Goal: Task Accomplishment & Management: Manage account settings

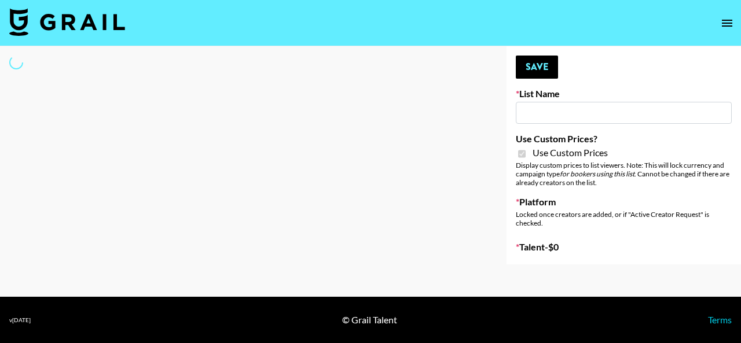
type input "[PERSON_NAME] ([DATE])"
checkbox input "true"
select select "Brand"
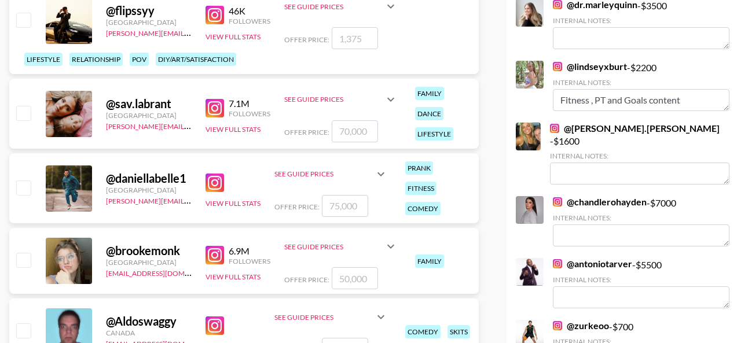
scroll to position [110, 0]
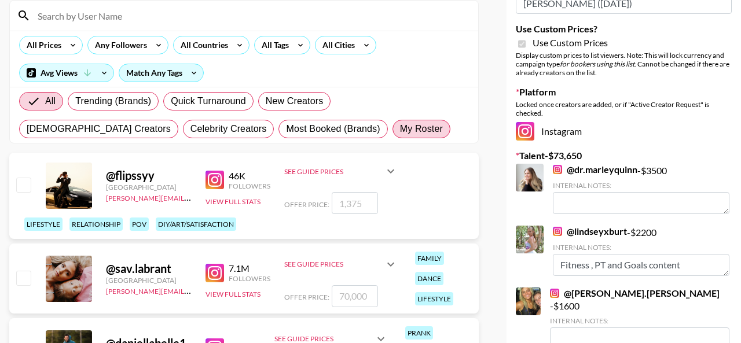
click at [400, 130] on span "My Roster" at bounding box center [421, 129] width 43 height 14
click at [400, 129] on input "My Roster" at bounding box center [400, 129] width 0 height 0
radio input "true"
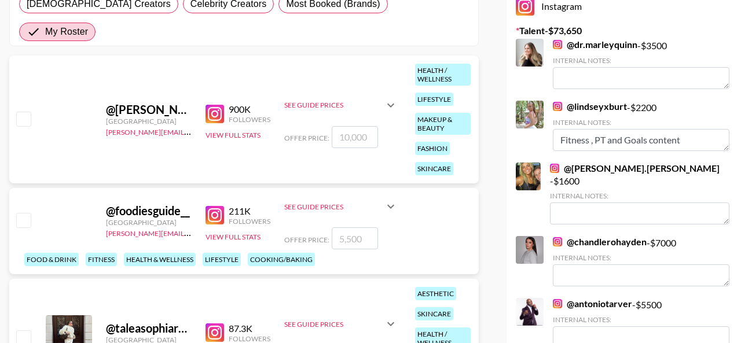
scroll to position [241, 0]
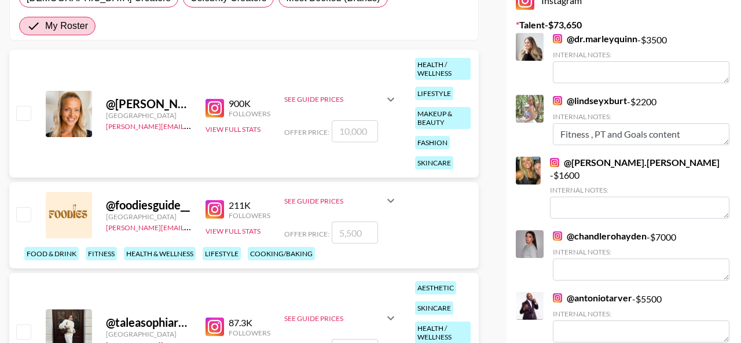
click at [23, 207] on input "checkbox" at bounding box center [23, 214] width 14 height 14
checkbox input "true"
type input "5500"
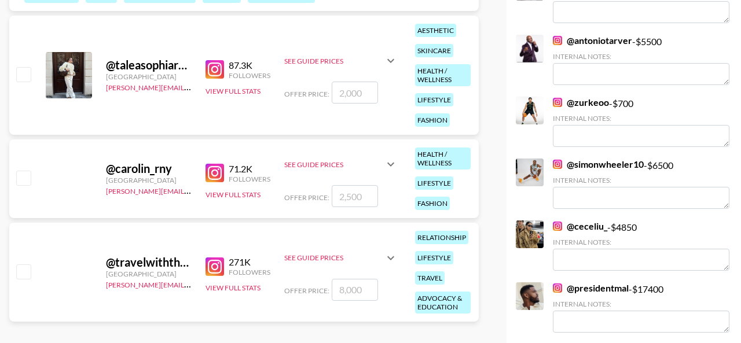
scroll to position [505, 0]
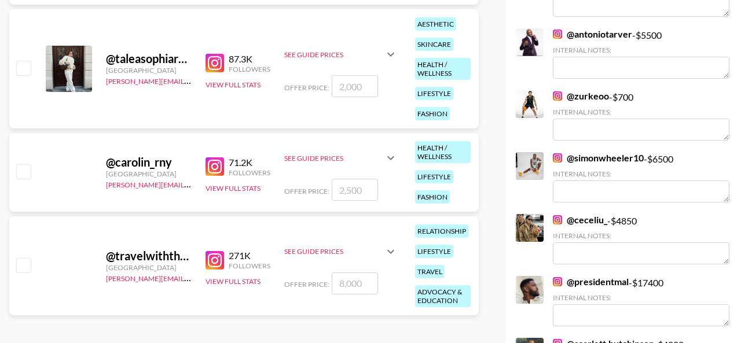
click at [27, 164] on input "checkbox" at bounding box center [23, 171] width 14 height 14
checkbox input "true"
type input "2500"
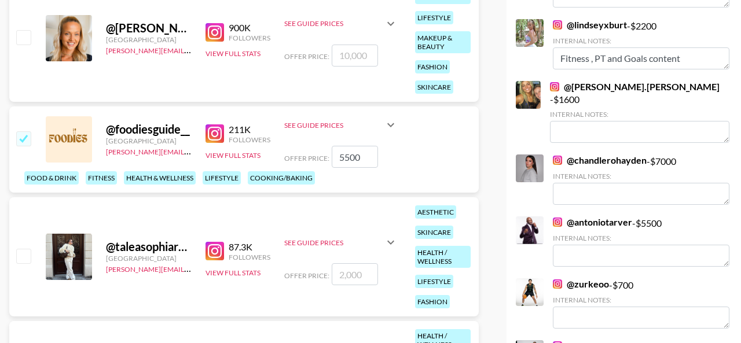
scroll to position [311, 0]
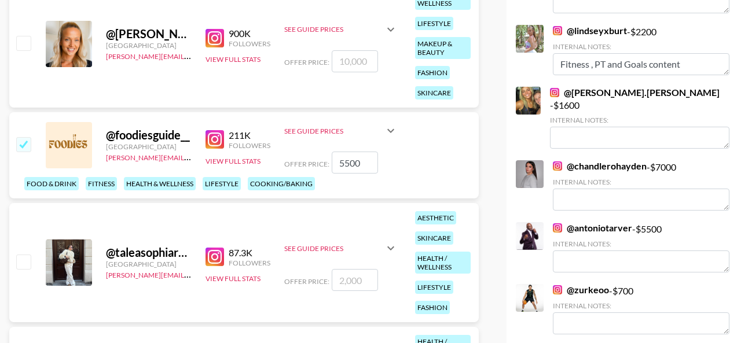
click at [20, 137] on input "checkbox" at bounding box center [23, 144] width 14 height 14
checkbox input "false"
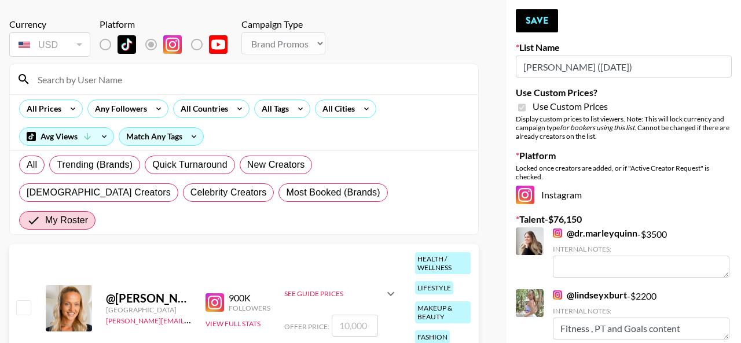
scroll to position [0, 0]
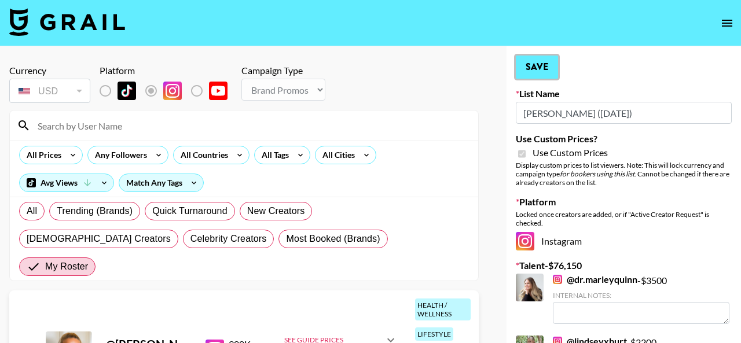
click at [534, 66] on button "Save" at bounding box center [537, 67] width 42 height 23
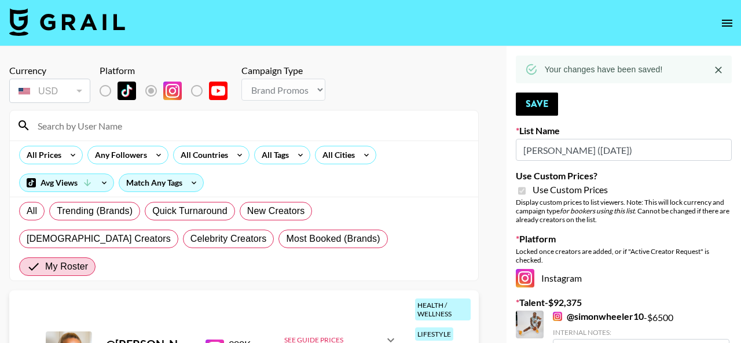
type textarea "Posts gym and fitness contents"
type textarea "Student athlete"
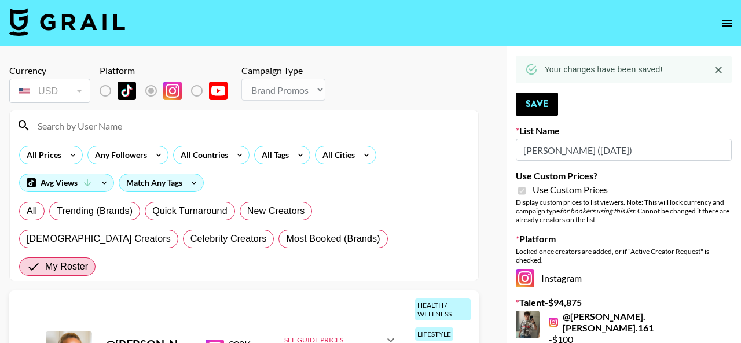
type textarea "Biohacker"
